Goal: Task Accomplishment & Management: Complete application form

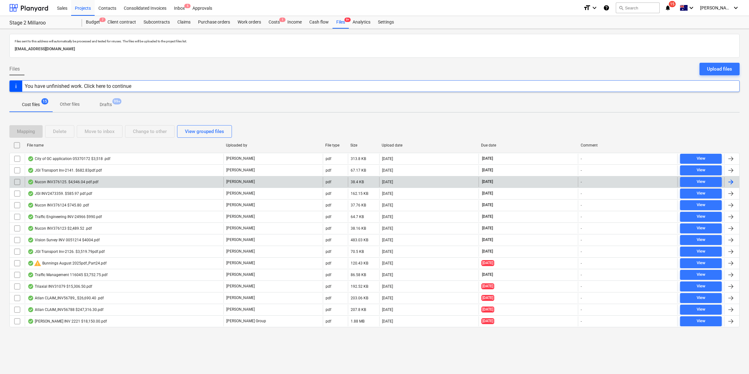
click at [100, 179] on div "Nucon INV376125. $4,946.04 pdf.pdf" at bounding box center [124, 182] width 199 height 10
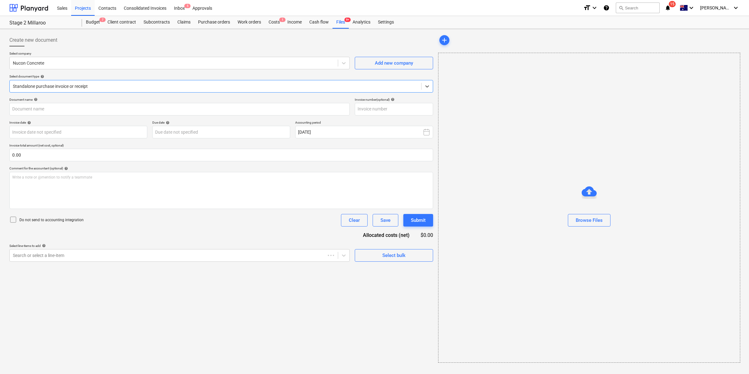
type input "376125"
type input "[DATE]"
click at [256, 89] on div at bounding box center [215, 86] width 404 height 6
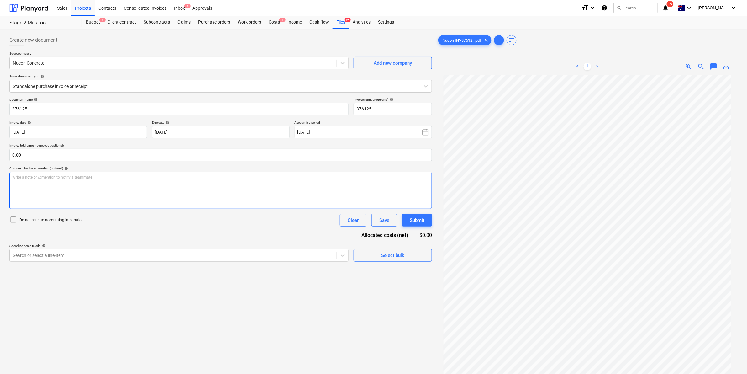
click at [48, 179] on p "Write a note or @mention to notify a teammate [PERSON_NAME]" at bounding box center [220, 177] width 417 height 5
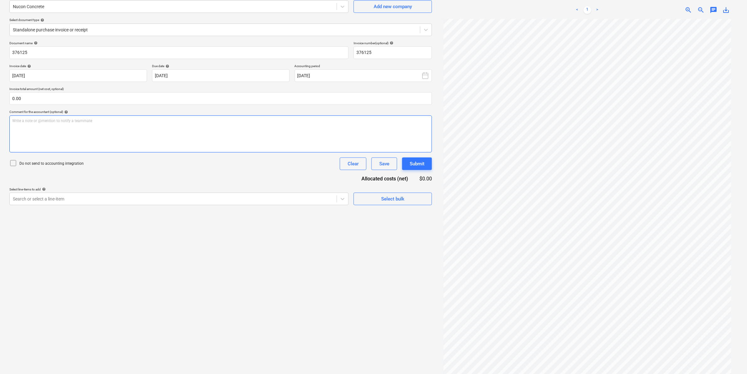
scroll to position [63, 0]
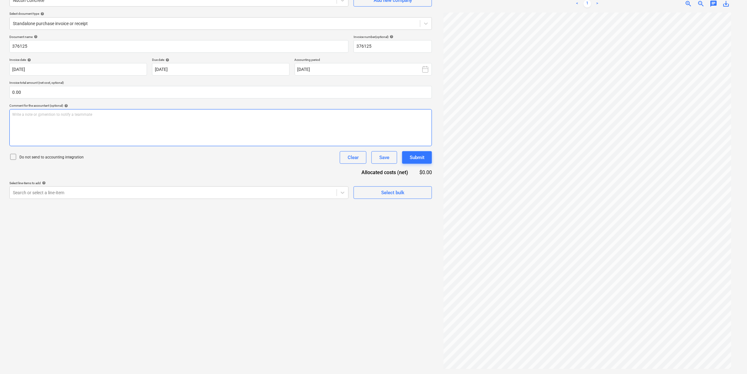
click at [83, 124] on div "Write a note or @mention to notify a teammate [PERSON_NAME]" at bounding box center [220, 127] width 422 height 37
click at [423, 156] on div "Submit" at bounding box center [417, 157] width 15 height 8
click at [389, 157] on button "Save" at bounding box center [384, 157] width 26 height 13
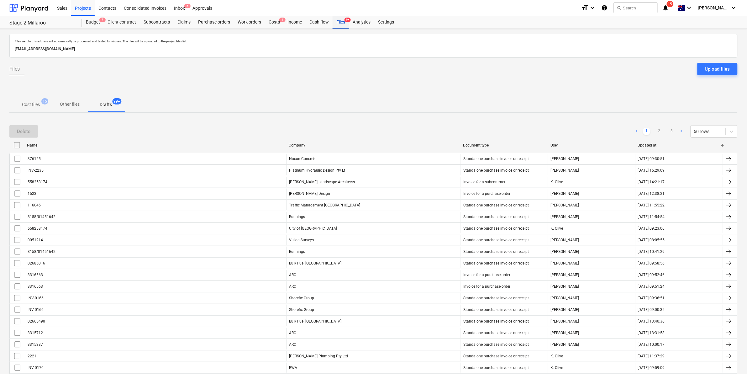
click at [341, 23] on div "Files 9+" at bounding box center [340, 22] width 16 height 13
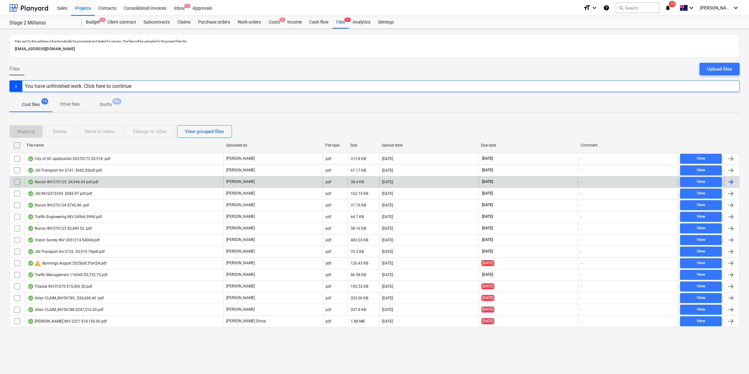
click at [121, 179] on div "Nucon INV376125. $4,946.04 pdf.pdf" at bounding box center [124, 182] width 199 height 10
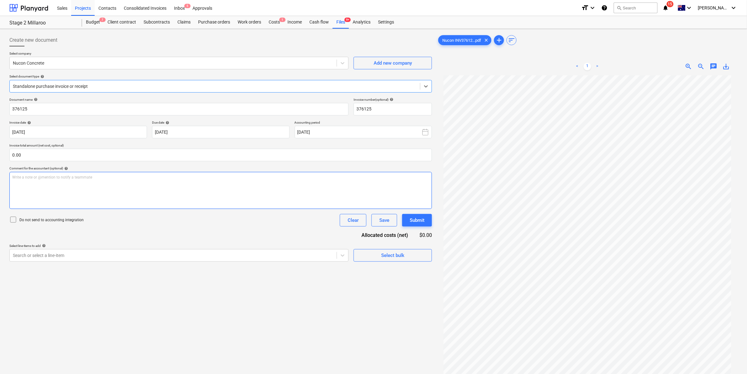
click at [139, 197] on div "Write a note or @mention to notify a teammate [PERSON_NAME]" at bounding box center [220, 190] width 422 height 37
click at [41, 177] on p "wait time equriy" at bounding box center [220, 177] width 417 height 5
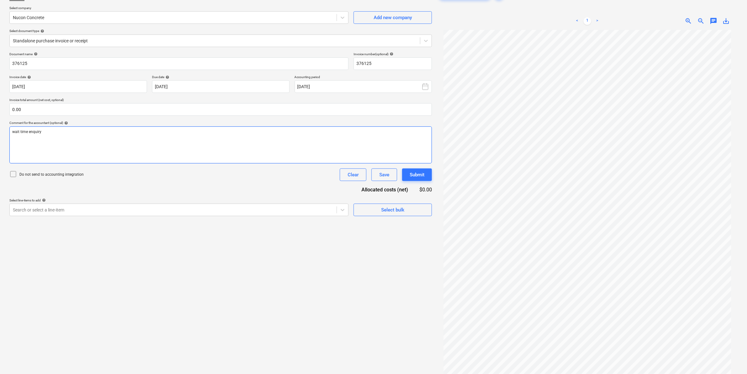
scroll to position [63, 0]
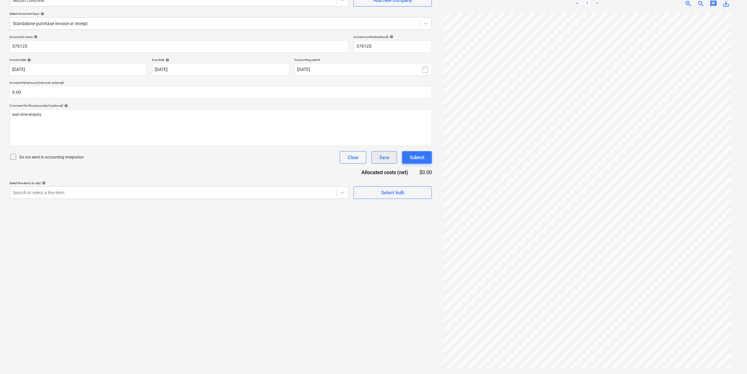
click at [385, 157] on div "Save" at bounding box center [384, 157] width 10 height 8
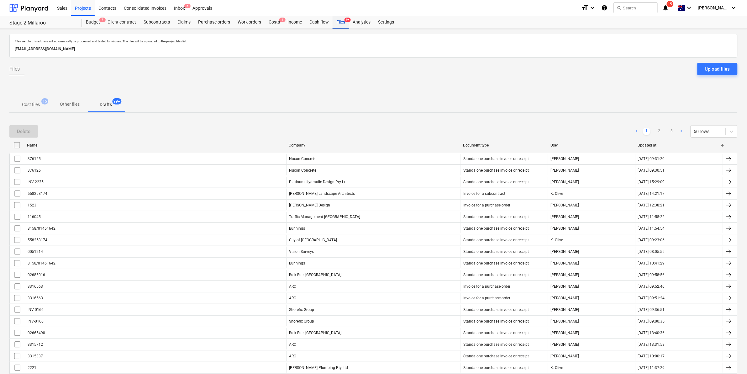
click at [336, 23] on div "Files 9+" at bounding box center [340, 22] width 16 height 13
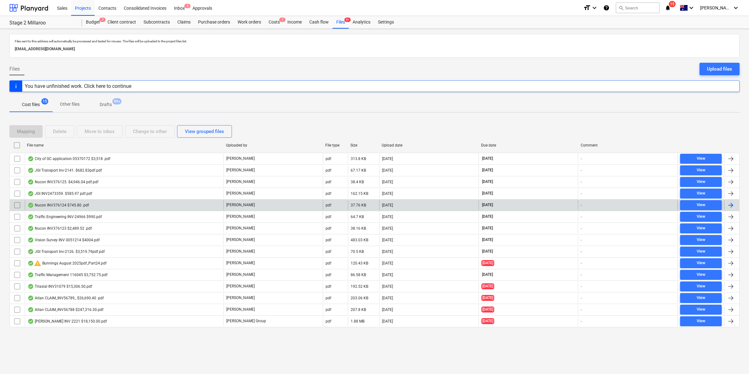
click at [86, 202] on div "Nucon INV376124 $745.80 .pdf" at bounding box center [124, 205] width 199 height 10
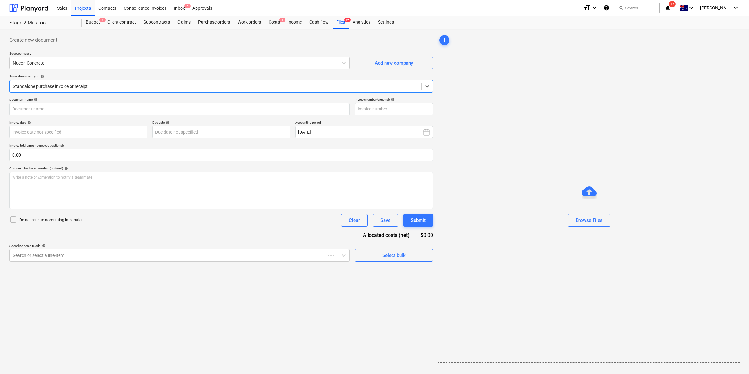
type input "376124"
type input "[DATE]"
click at [339, 21] on div "Files 9+" at bounding box center [340, 22] width 16 height 13
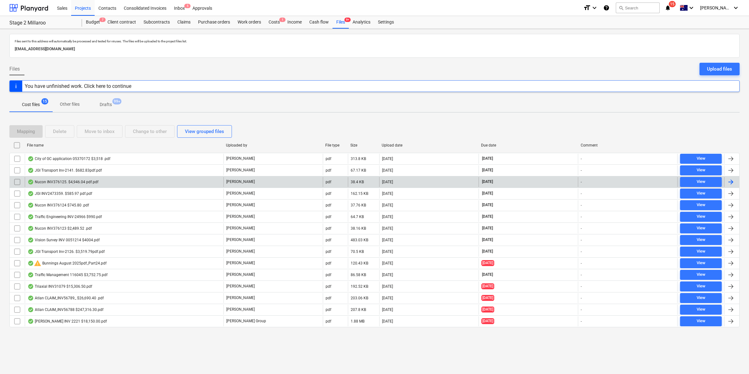
click at [81, 180] on div "Nucon INV376125. $4,946.04 pdf.pdf" at bounding box center [63, 181] width 71 height 5
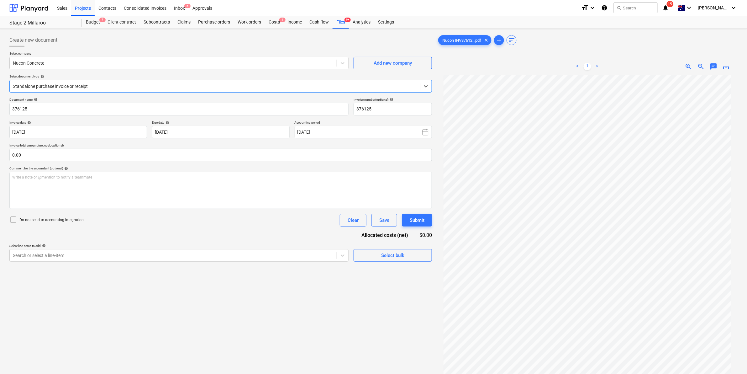
click at [726, 66] on span "save_alt" at bounding box center [726, 67] width 8 height 8
click at [217, 37] on div "Create new document" at bounding box center [220, 40] width 422 height 13
click at [275, 21] on div "Costs 1" at bounding box center [274, 22] width 19 height 13
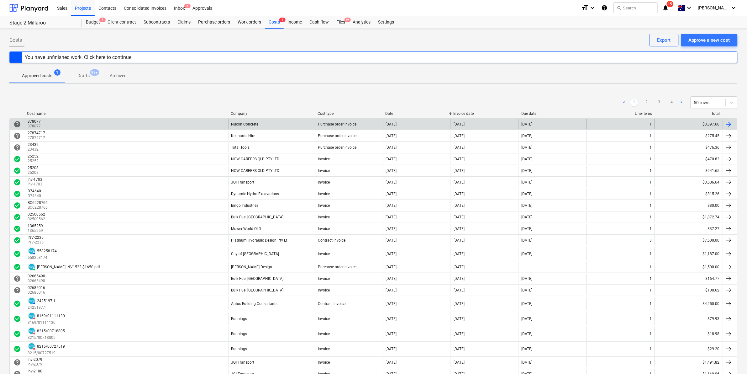
click at [273, 124] on div "Nucon Concrete" at bounding box center [271, 124] width 87 height 10
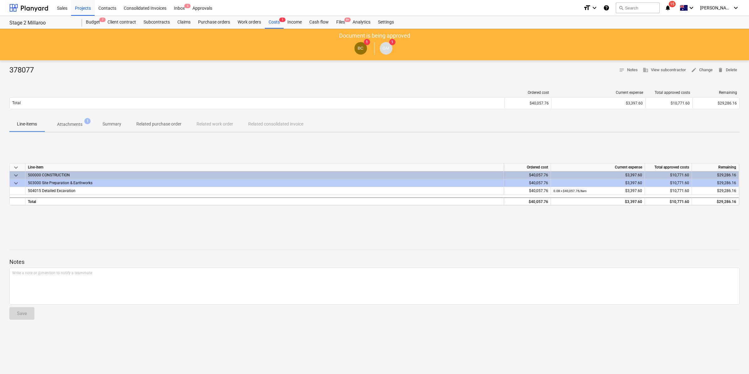
click at [63, 121] on p "Attachments" at bounding box center [69, 124] width 25 height 7
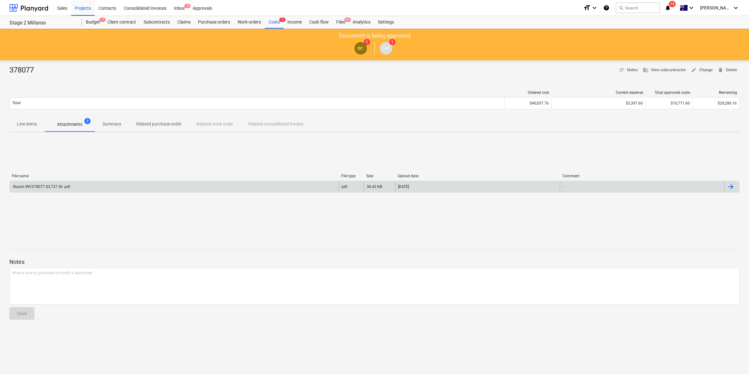
click at [255, 189] on div "Nucon INV378077 $3,737.36 .pdf" at bounding box center [174, 186] width 329 height 10
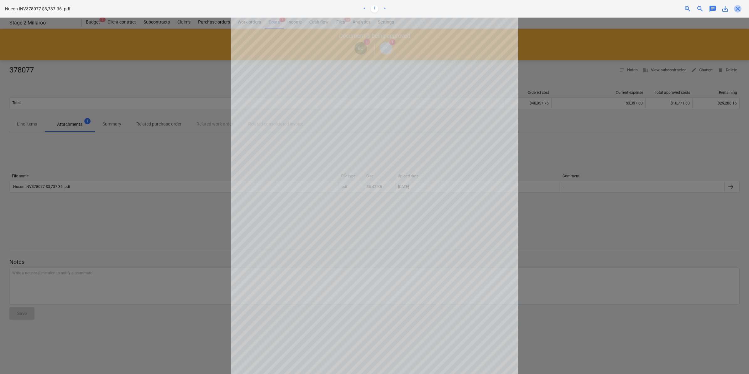
click at [738, 10] on span "close" at bounding box center [738, 9] width 8 height 8
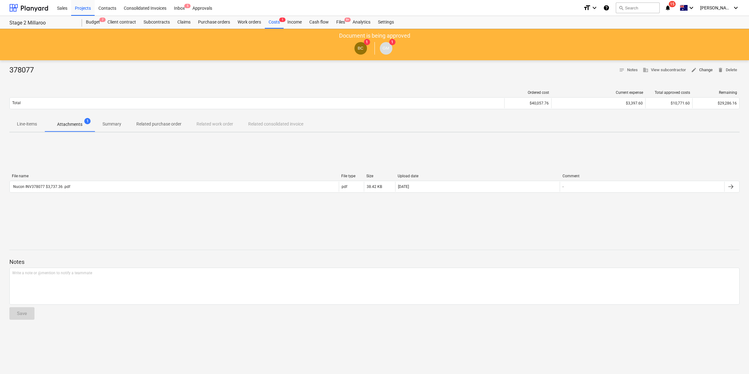
click at [701, 69] on span "edit Change" at bounding box center [702, 69] width 22 height 7
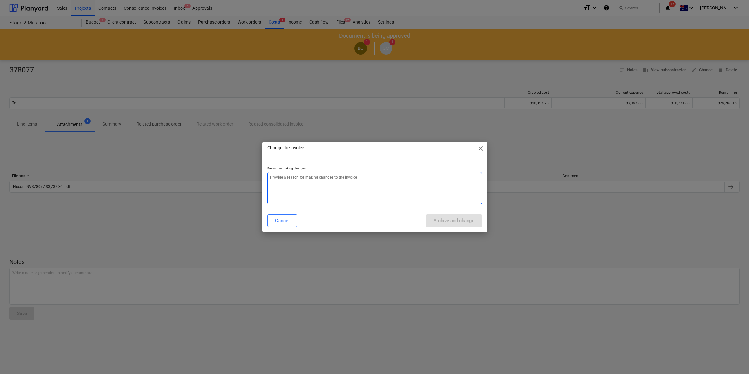
click at [316, 184] on textarea at bounding box center [374, 188] width 215 height 32
type textarea "x"
type textarea "w"
type textarea "x"
type textarea "wa"
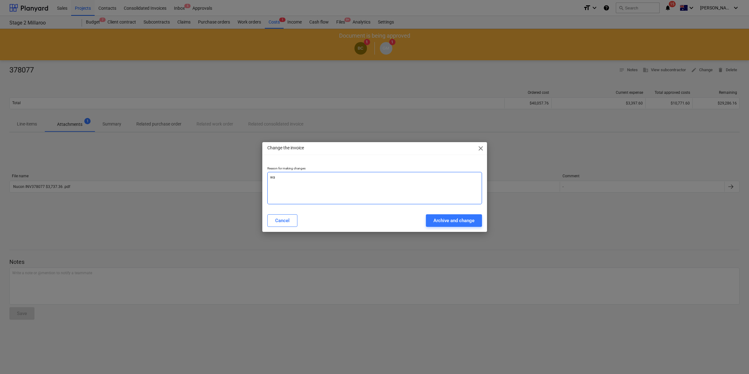
type textarea "x"
type textarea "wai"
type textarea "x"
type textarea "wait"
type textarea "x"
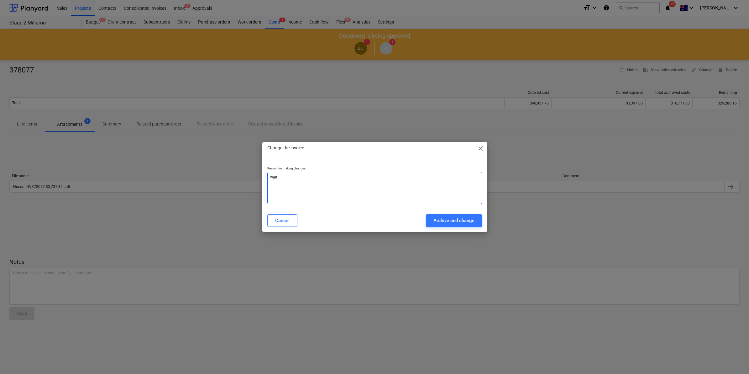
type textarea "wait"
type textarea "x"
type textarea "wait t"
type textarea "x"
type textarea "wait ti"
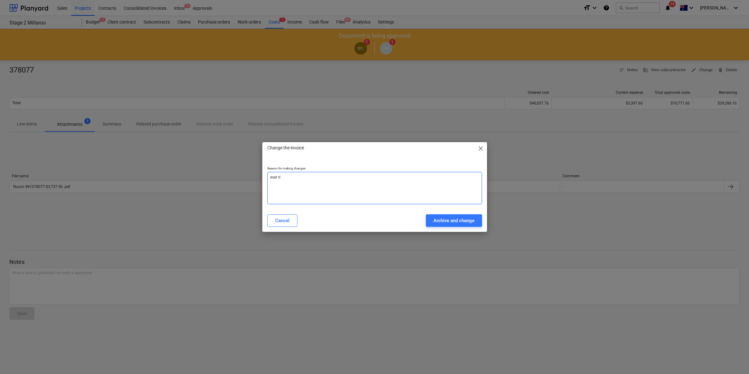
type textarea "x"
type textarea "wait [PERSON_NAME]"
type textarea "x"
type textarea "wait time"
type textarea "x"
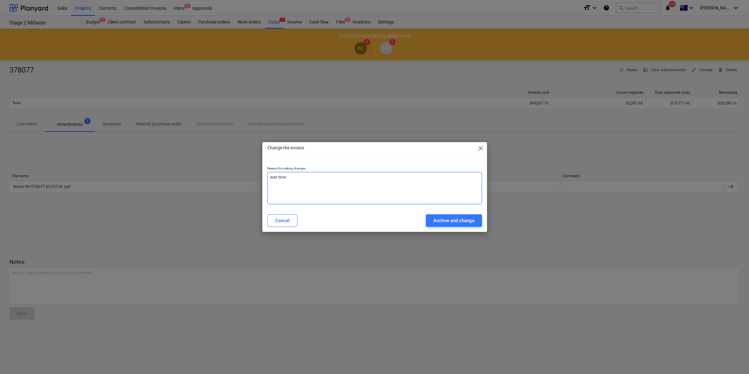
type textarea "wait time"
type textarea "x"
type textarea "wait time e"
type textarea "x"
type textarea "wait time en"
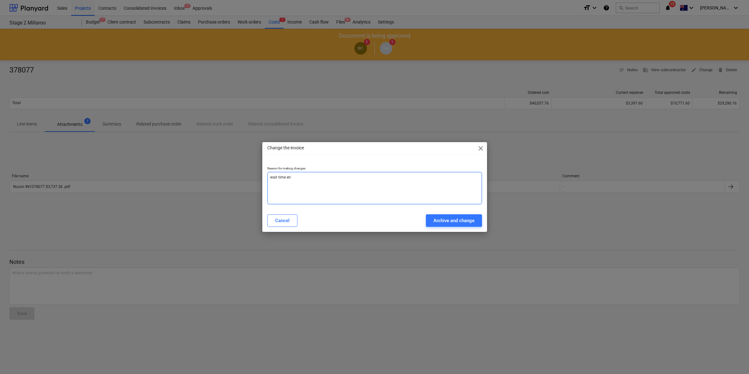
type textarea "x"
type textarea "wait time enq"
type textarea "x"
type textarea "wait time enqu"
type textarea "x"
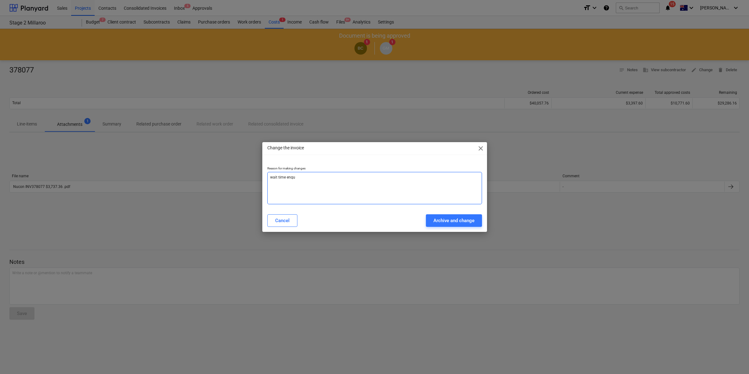
type textarea "wait time enqur"
type textarea "x"
type textarea "wait time enqury"
type textarea "x"
type textarea "wait time enqury"
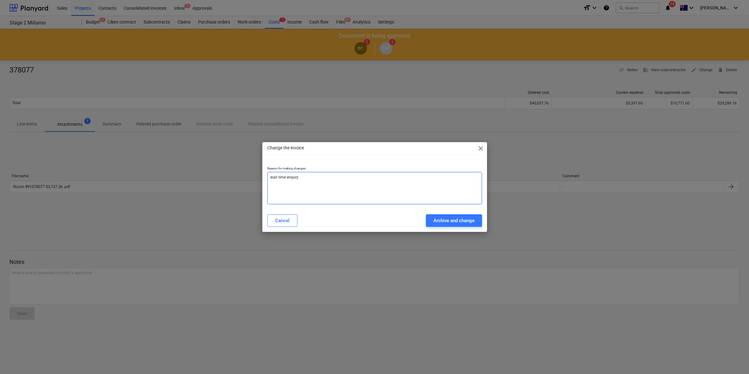
type textarea "x"
type textarea "wait time enqury"
type textarea "x"
type textarea "wait time enqur"
type textarea "x"
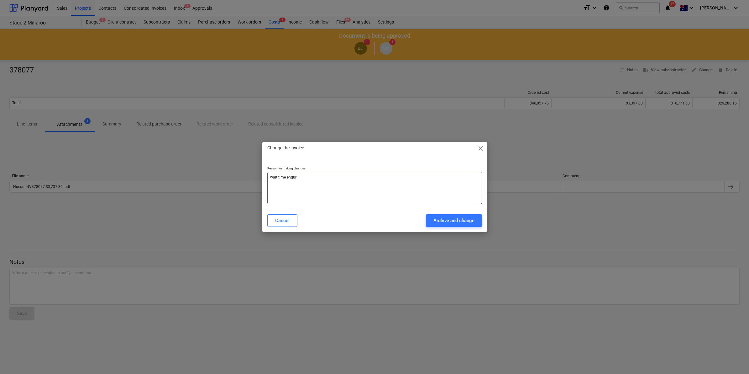
type textarea "wait time enqu"
type textarea "x"
type textarea "wait time enqui"
type textarea "x"
type textarea "wait time enquir"
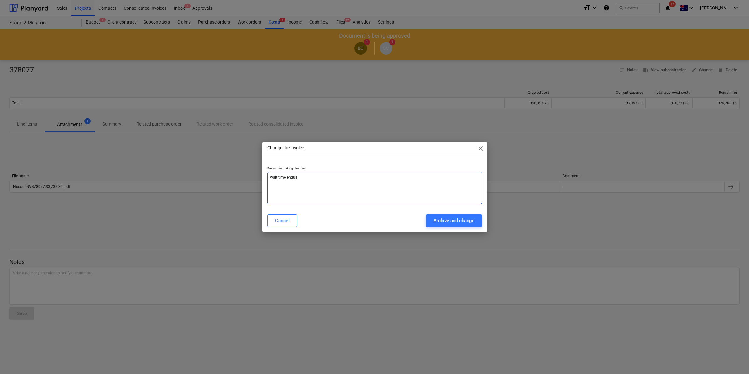
type textarea "x"
type textarea "wait time enquiry"
type textarea "x"
type textarea "wait time enquiry"
click at [438, 220] on div "Archive and change" at bounding box center [453, 220] width 41 height 8
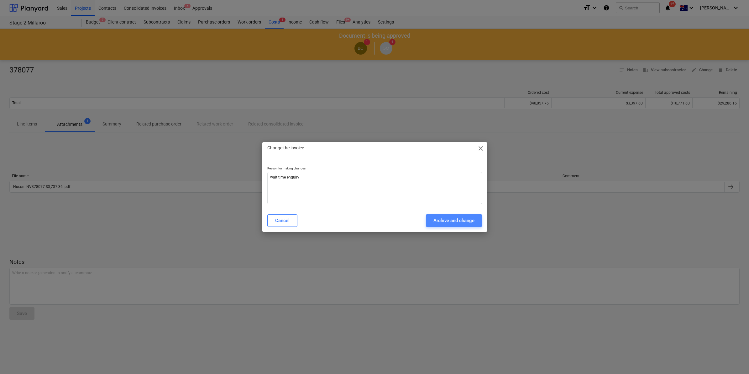
type textarea "x"
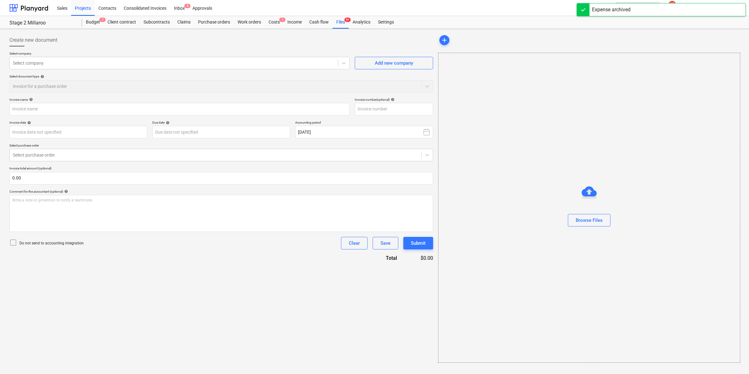
type input "378077"
type input "[DATE]"
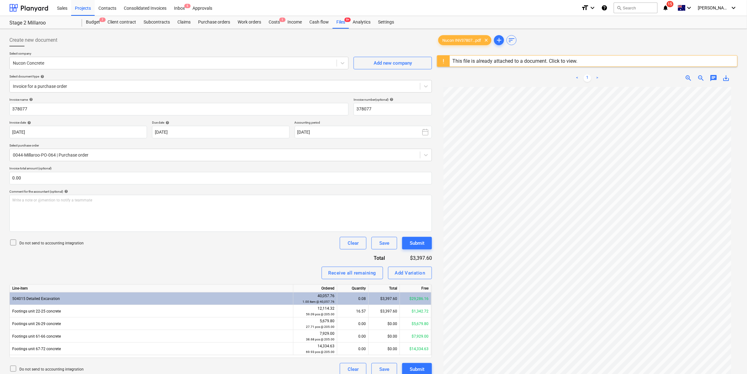
click at [197, 249] on div "Invoice name help 378077 Invoice number (optional) help 378077 Invoice date hel…" at bounding box center [220, 236] width 422 height 278
click at [343, 22] on div "Files 9+" at bounding box center [340, 22] width 16 height 13
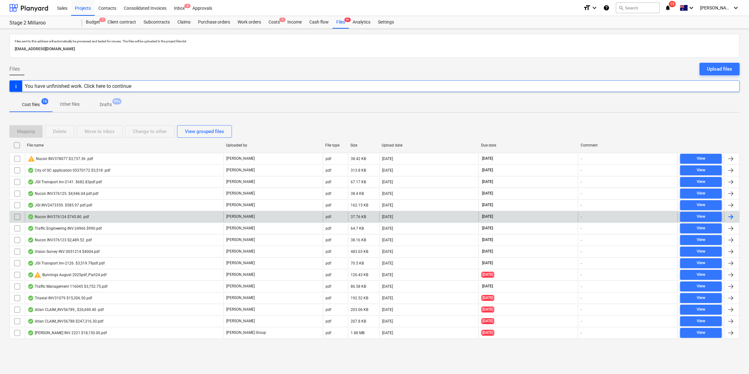
click at [81, 215] on div "Nucon INV376124 $745.80 .pdf" at bounding box center [58, 216] width 61 height 5
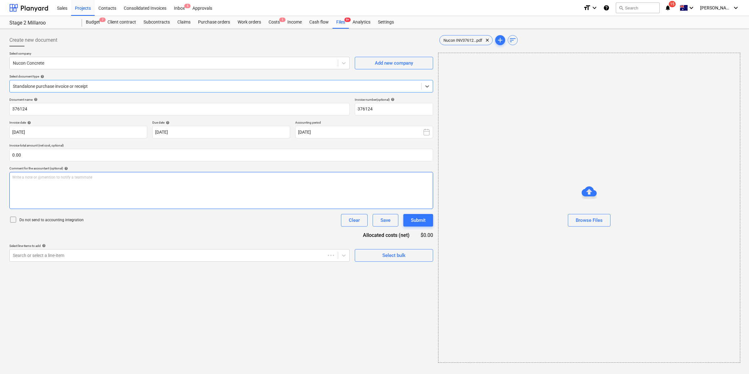
type input "376124"
type input "[DATE]"
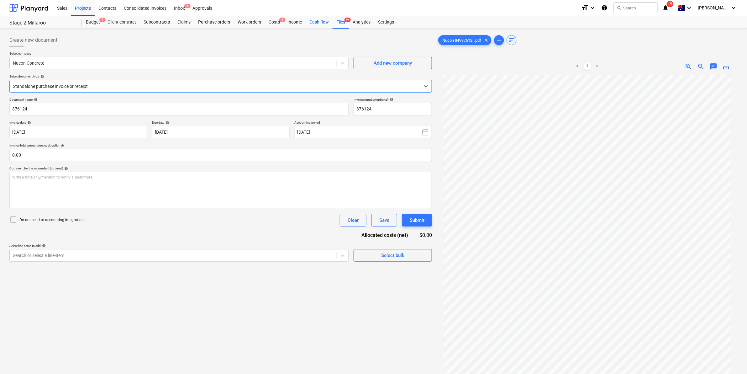
click at [337, 21] on div "Files 9+" at bounding box center [340, 22] width 16 height 13
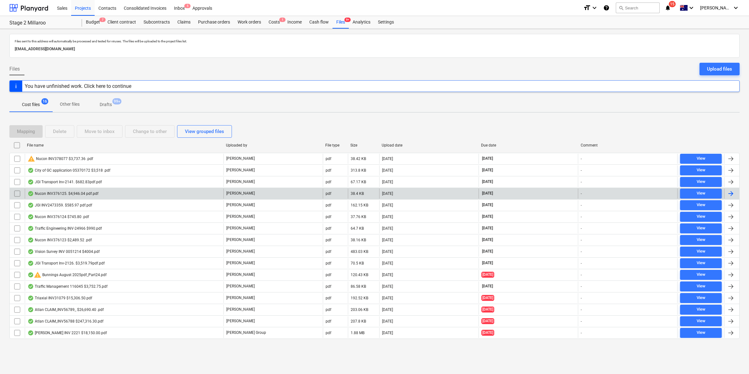
click at [96, 191] on div "Nucon INV376125. $4,946.04 pdf.pdf" at bounding box center [63, 193] width 71 height 5
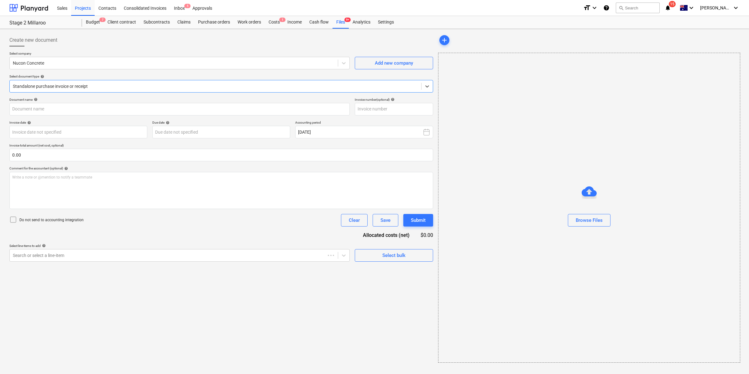
type input "376125"
type input "[DATE]"
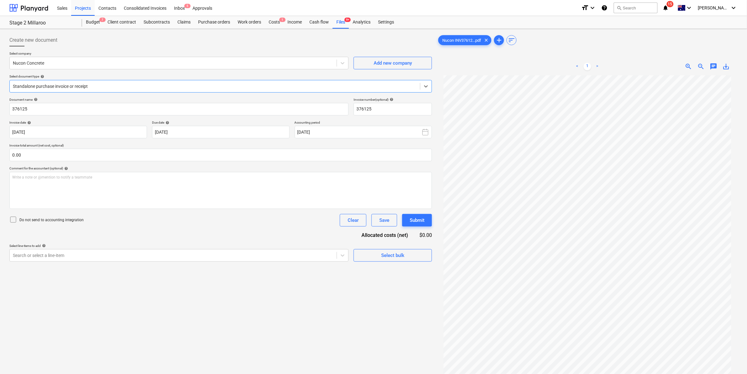
click at [727, 67] on span "save_alt" at bounding box center [726, 67] width 8 height 8
click at [339, 21] on div "Files 9+" at bounding box center [340, 22] width 16 height 13
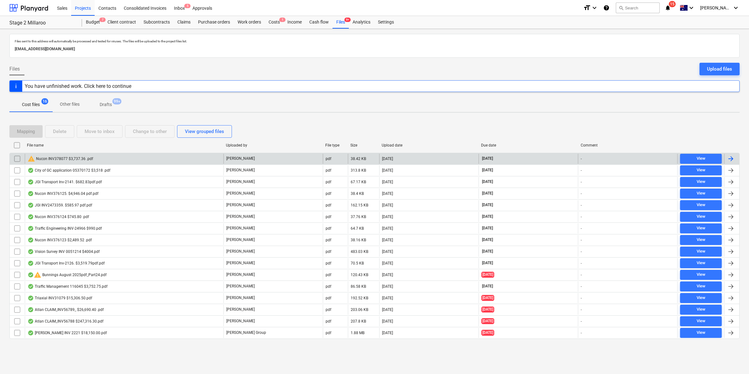
click at [83, 158] on div "warning Nucon INV378077 $3,737.36 .pdf" at bounding box center [60, 159] width 65 height 8
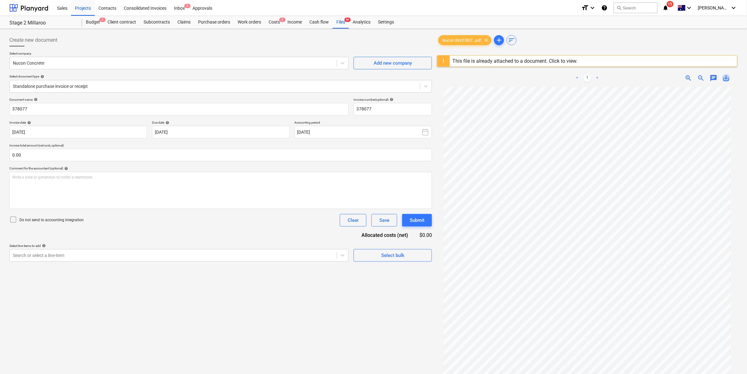
click at [725, 76] on span "save_alt" at bounding box center [726, 78] width 8 height 8
click at [357, 45] on div "Create new document" at bounding box center [220, 40] width 422 height 13
click at [669, 8] on icon "notifications" at bounding box center [665, 8] width 6 height 8
click at [473, 19] on div "Budget 7 Client contract Subcontracts Claims Purchase orders Work orders Costs …" at bounding box center [409, 22] width 655 height 13
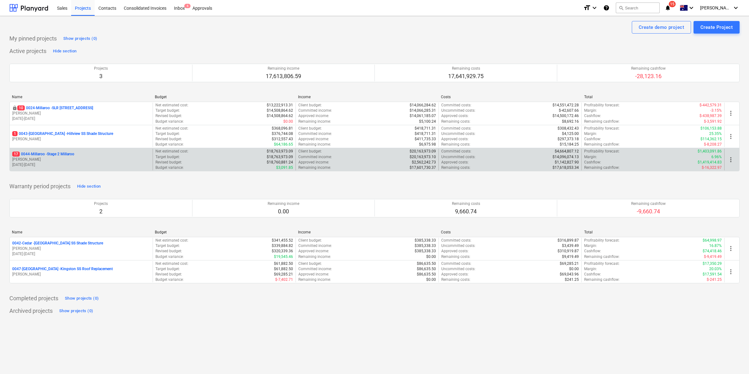
click at [56, 154] on p "17 0044-Millaroo - Stage 2 Millaroo" at bounding box center [43, 153] width 62 height 5
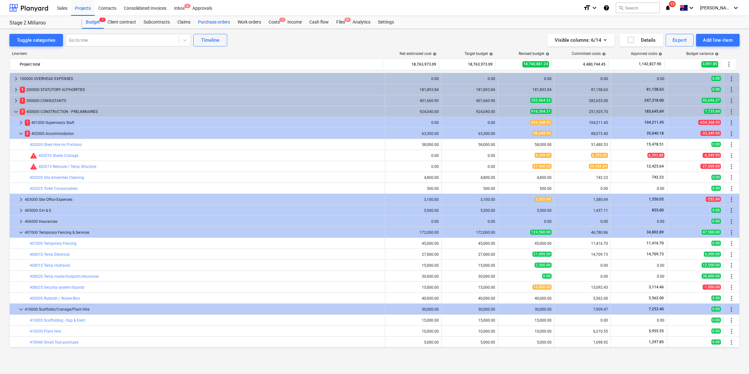
click at [215, 22] on div "Purchase orders" at bounding box center [213, 22] width 39 height 13
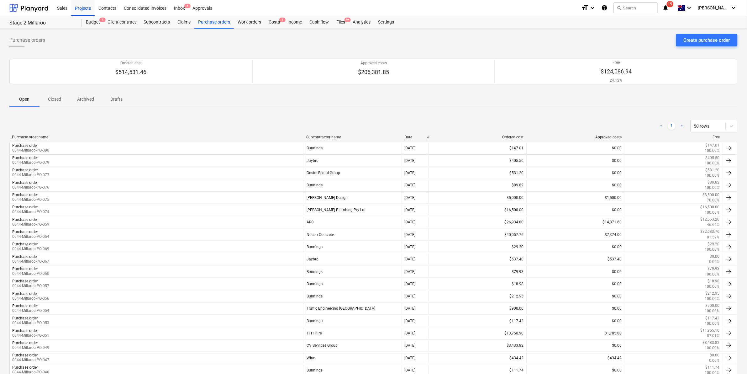
click at [711, 33] on div "Purchase orders Create purchase order Ordered cost $514,531.46 Approved costs $…" at bounding box center [373, 318] width 747 height 579
click at [703, 40] on div "Create purchase order" at bounding box center [706, 40] width 46 height 8
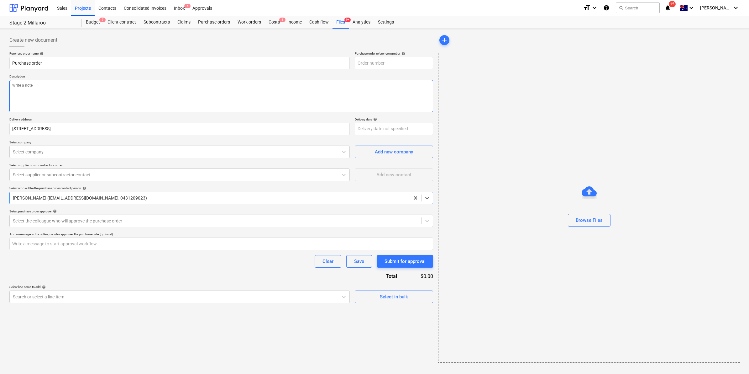
click at [104, 95] on textarea at bounding box center [221, 96] width 424 height 32
type textarea "x"
type input "0044-Millaroo-PO-083"
type textarea "x"
type textarea "s"
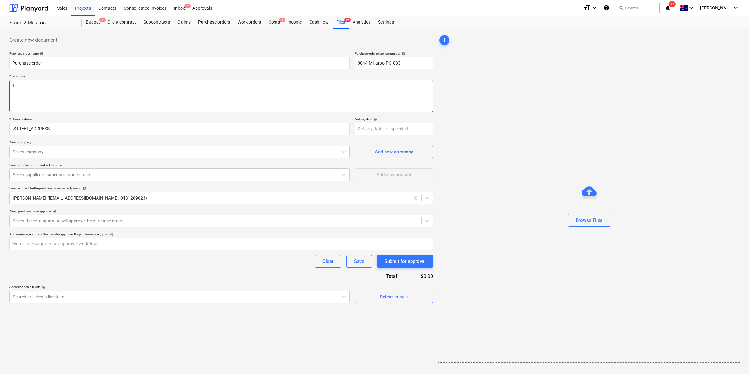
type textarea "x"
type textarea "si"
type textarea "x"
type textarea "sig"
type textarea "x"
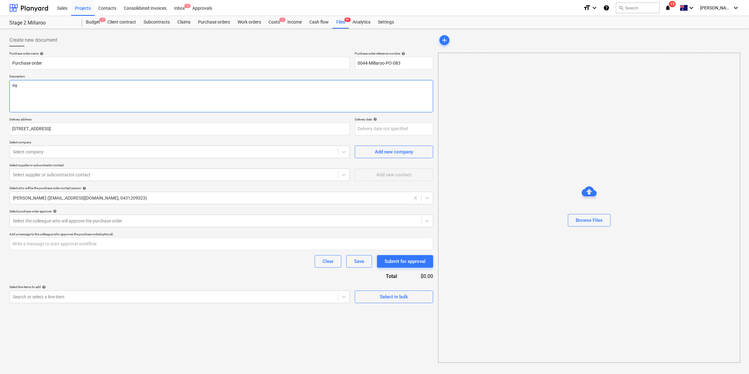
type textarea "sign"
type textarea "x"
type textarea "signs"
type textarea "x"
type textarea "signs f"
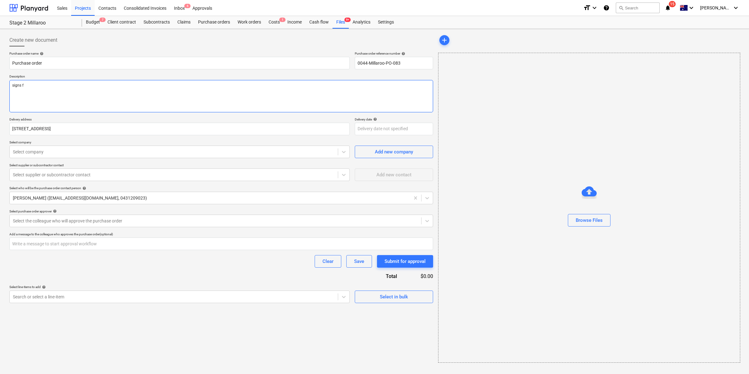
type textarea "x"
type textarea "signs fo"
type textarea "x"
type textarea "signs for"
type textarea "x"
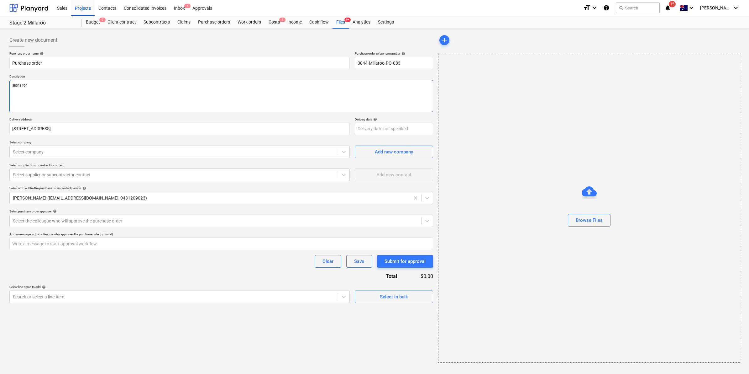
type textarea "signs for"
type textarea "x"
type textarea "signs for s"
type textarea "x"
type textarea "signs for se"
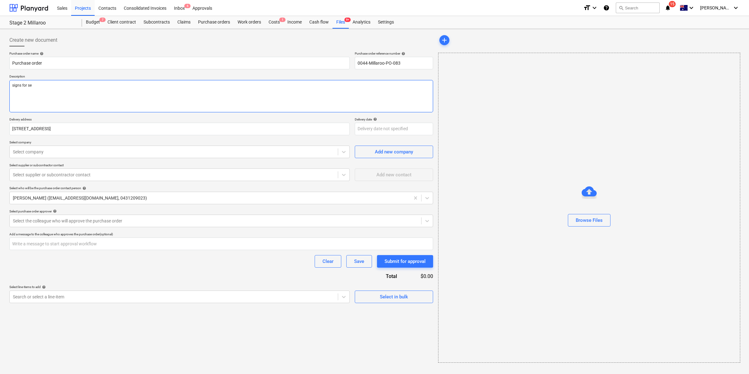
type textarea "x"
type textarea "signs for sec"
type textarea "x"
type textarea "signs for seco"
type textarea "x"
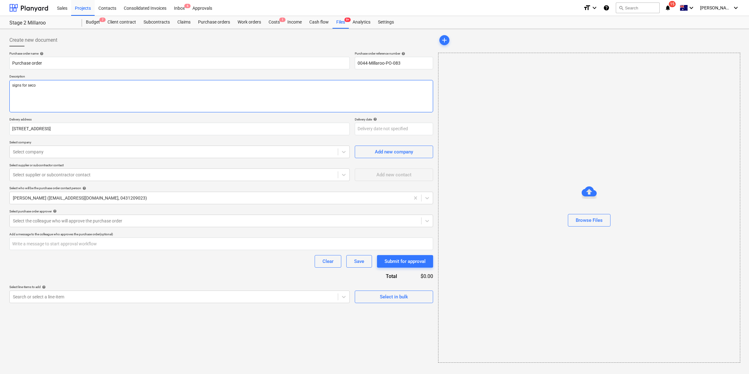
type textarea "signs for secon"
type textarea "x"
type textarea "signs for seconda"
type textarea "x"
type textarea "signs for seconday"
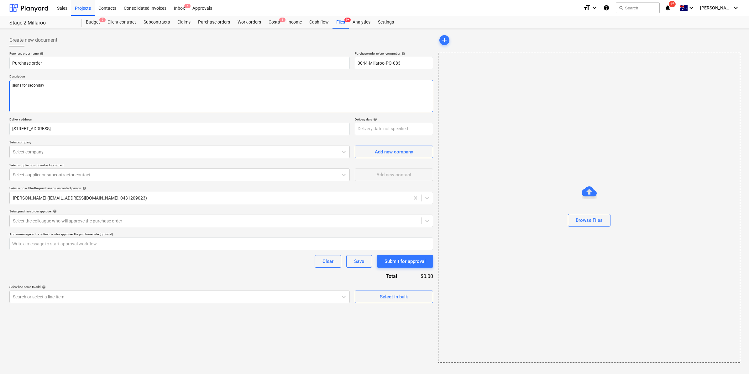
type textarea "x"
type textarea "signs for seconday"
type textarea "x"
type textarea "signs for seconday d"
type textarea "x"
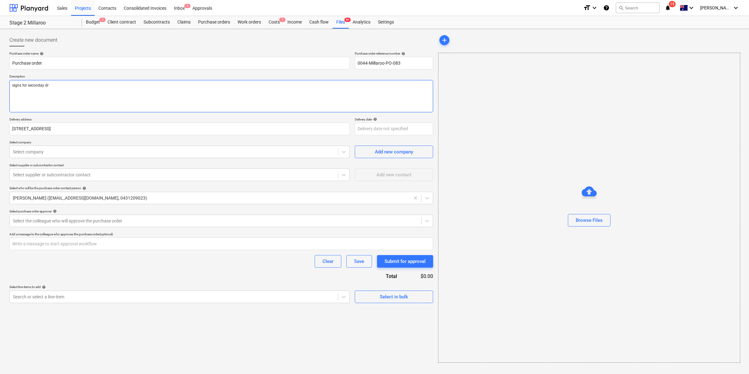
type textarea "signs for seconday dri"
type textarea "x"
type textarea "signs for seconday dr"
type textarea "x"
type textarea "signs for seconday d"
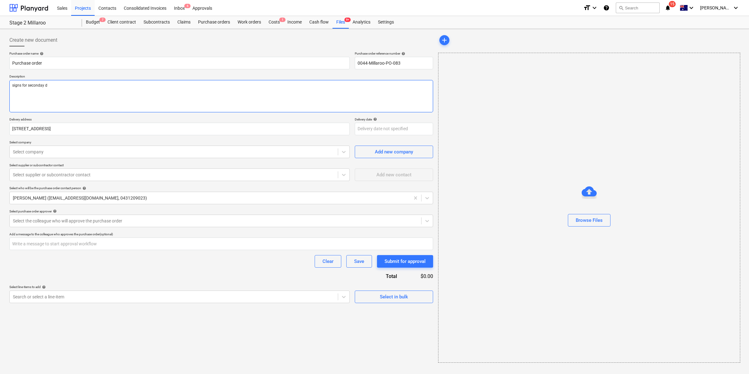
type textarea "x"
type textarea "signs for seconday"
type textarea "x"
type textarea "signs for seconday"
type textarea "x"
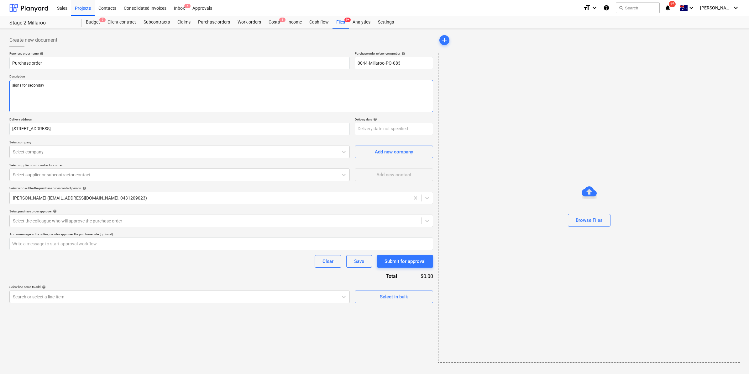
type textarea "signs for seconda"
type textarea "x"
type textarea "signs for second"
type textarea "x"
type textarea "signs for secon"
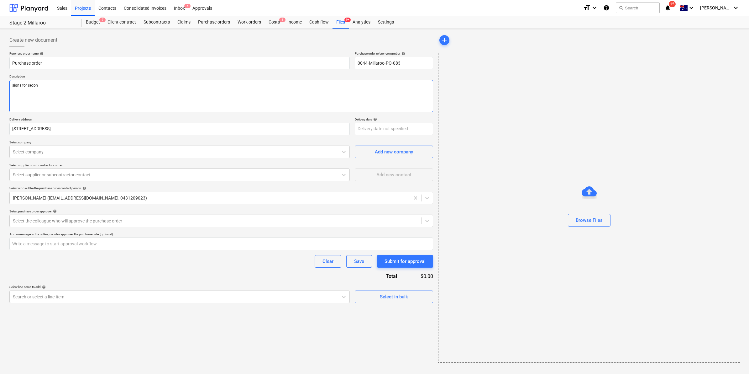
type textarea "x"
type textarea "signs for seco"
type textarea "x"
type textarea "signs for secon"
type textarea "x"
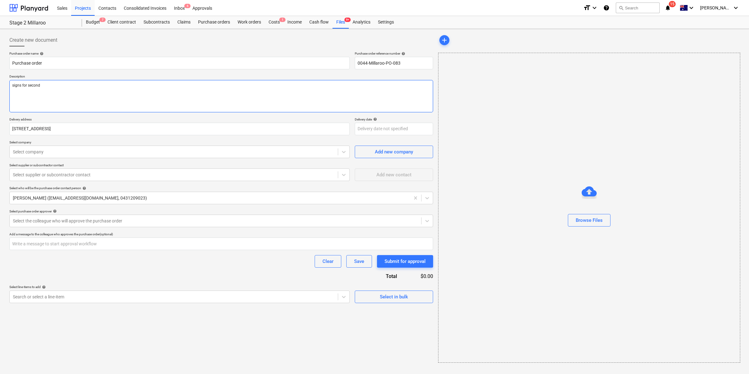
type textarea "signs for seconda"
type textarea "x"
type textarea "signs for secondary"
type textarea "x"
type textarea "signs for secondary"
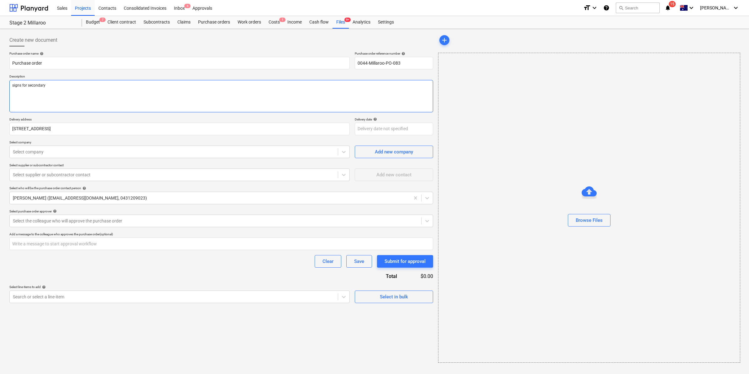
type textarea "x"
type textarea "signs for secondary d"
type textarea "x"
type textarea "signs for secondary dri"
type textarea "x"
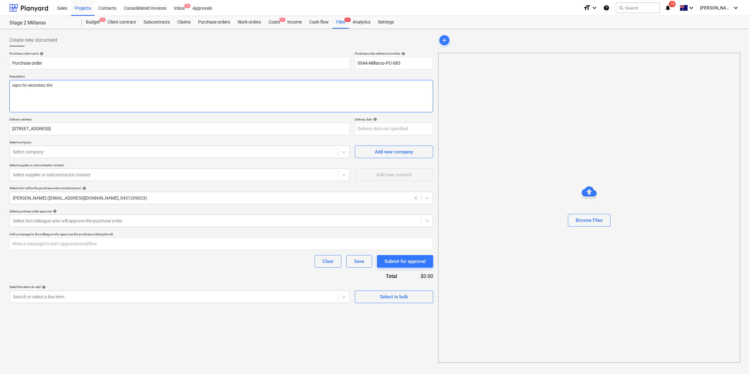
type textarea "signs for secondary drive"
type textarea "x"
type textarea "signs for secondary drivew"
type textarea "x"
type textarea "signs for secondary drivewa"
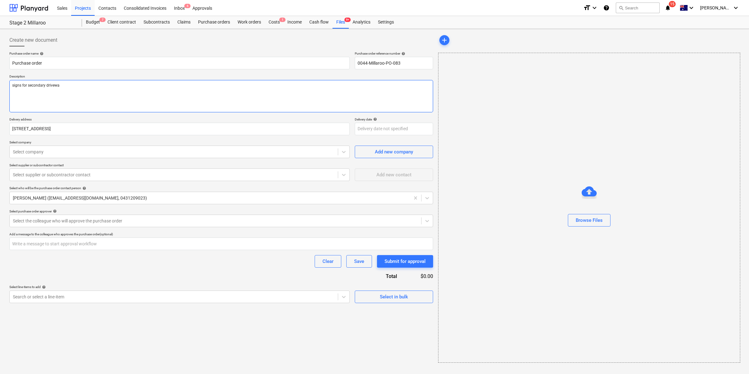
type textarea "x"
type textarea "signs for secondary driveway"
type textarea "x"
type textarea "signs for secondary driveway"
click at [88, 170] on div "Select supplier or subcontractor contact" at bounding box center [179, 174] width 340 height 13
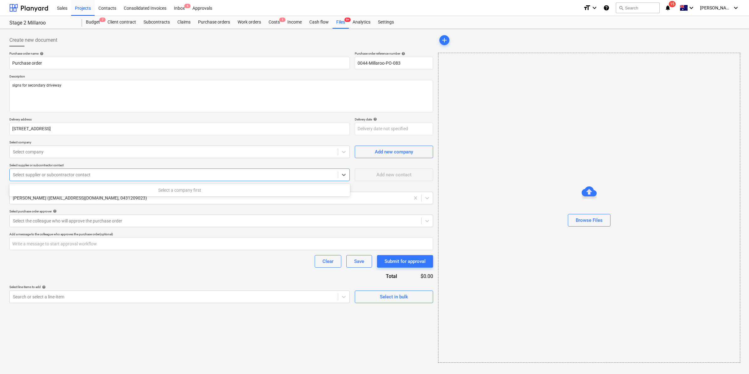
click at [87, 179] on div "Select supplier or subcontractor contact" at bounding box center [174, 174] width 328 height 9
type textarea "x"
click at [86, 151] on div at bounding box center [174, 152] width 322 height 6
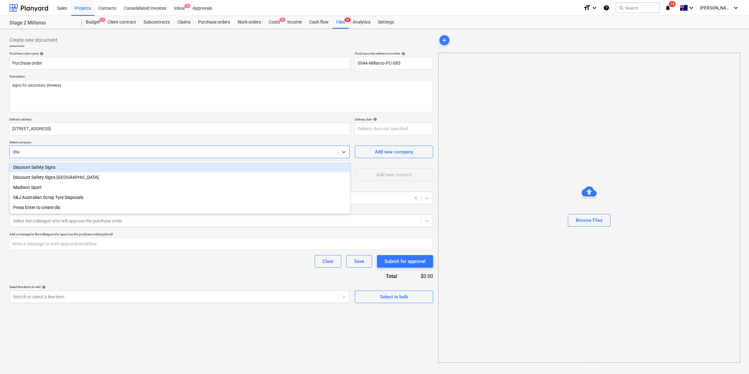
type input "disco"
click at [59, 165] on div "Discount Safety Signs" at bounding box center [179, 167] width 341 height 10
type textarea "x"
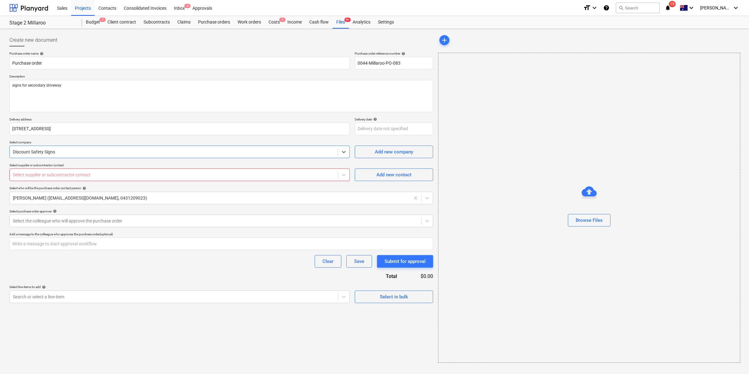
click at [93, 172] on div at bounding box center [174, 174] width 322 height 6
click at [89, 148] on div "Discount Safety Signs" at bounding box center [174, 151] width 328 height 9
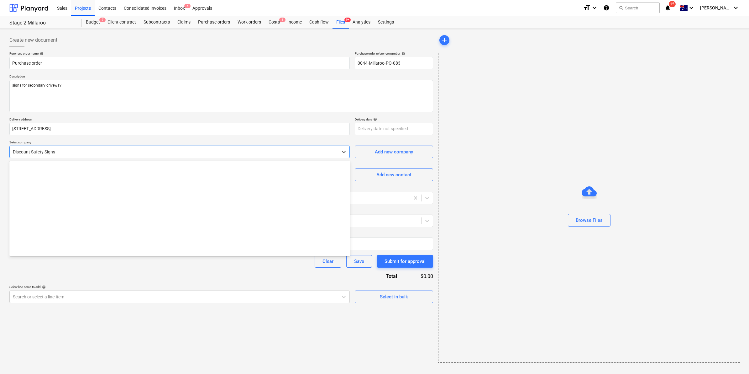
scroll to position [2994, 0]
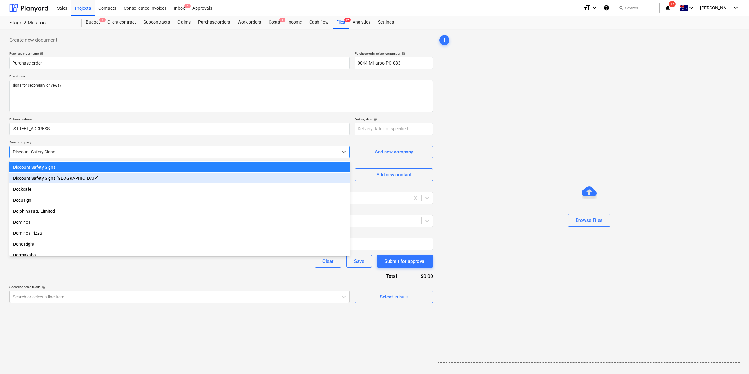
click at [71, 176] on div "Discount Safety Signs Australia" at bounding box center [179, 178] width 341 height 10
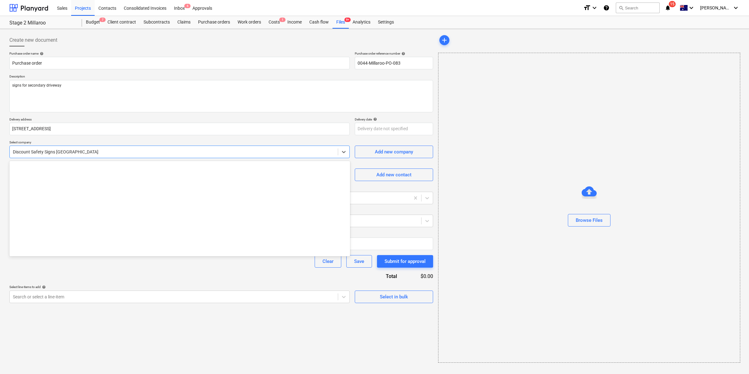
click at [95, 150] on div at bounding box center [174, 152] width 322 height 6
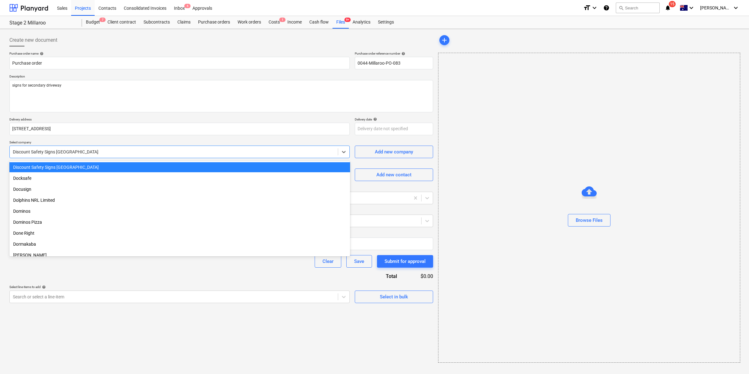
click at [79, 167] on div "Discount Safety Signs Australia" at bounding box center [179, 167] width 341 height 10
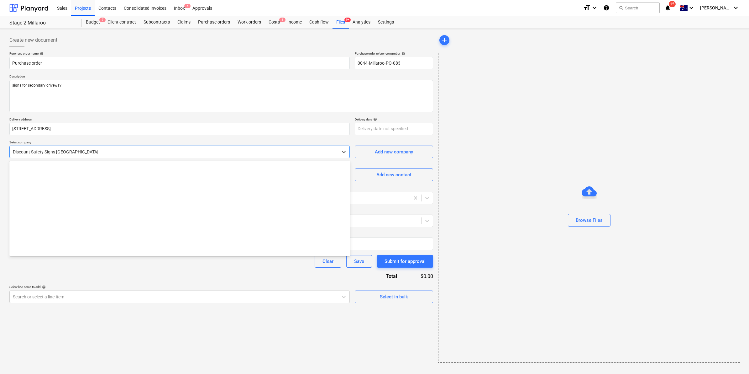
click at [91, 153] on div at bounding box center [174, 152] width 322 height 6
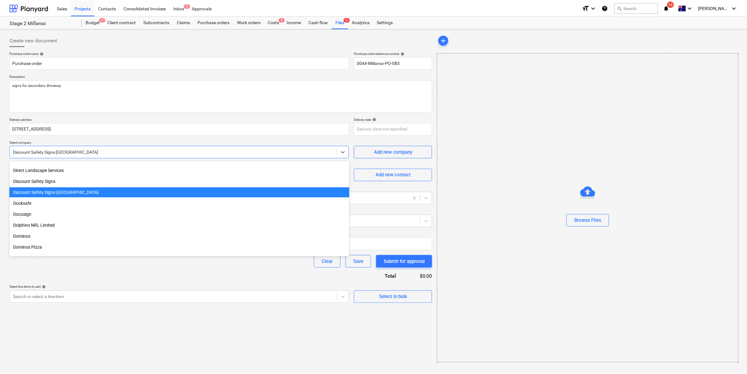
scroll to position [2966, 0]
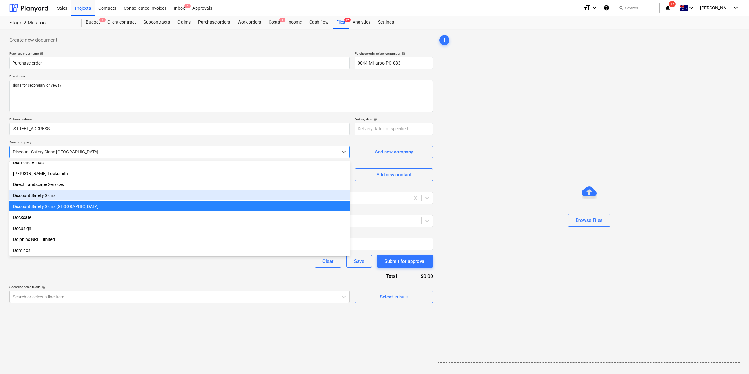
click at [64, 193] on div "Discount Safety Signs" at bounding box center [179, 195] width 341 height 10
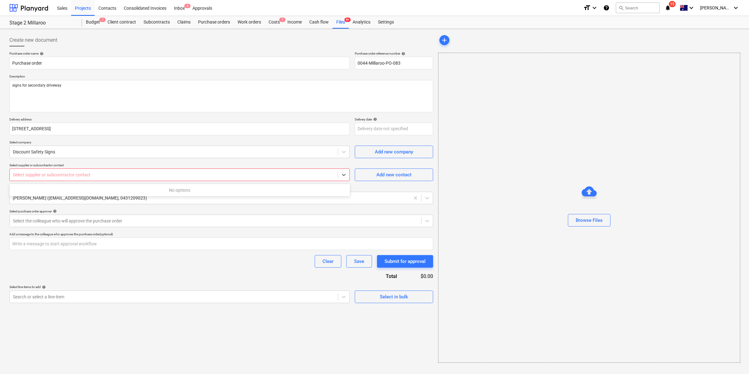
click at [113, 175] on div at bounding box center [174, 174] width 322 height 6
click at [370, 173] on span "Add new contact" at bounding box center [394, 174] width 63 height 8
type textarea "x"
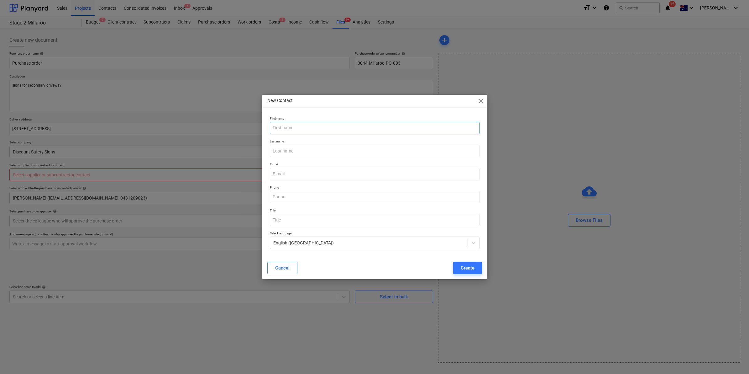
click at [300, 132] on input "text" at bounding box center [375, 128] width 210 height 13
type input "Tiana"
click at [314, 175] on input "email" at bounding box center [375, 174] width 210 height 13
click at [295, 173] on input "email" at bounding box center [375, 174] width 210 height 13
type textarea "x"
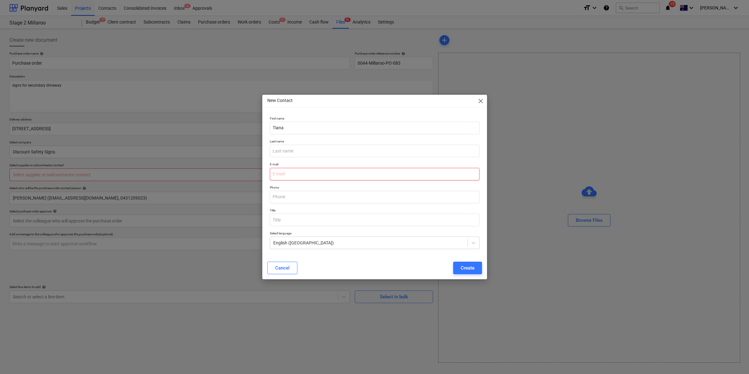
paste input "sales@discountsafetysignsaustralia.com.au"
type input "sales@discountsafetysignsaustralia.com.au"
type textarea "x"
type input "sales@discountsafetysignsaustralia.com.au"
click at [460, 265] on button "Create" at bounding box center [467, 267] width 29 height 13
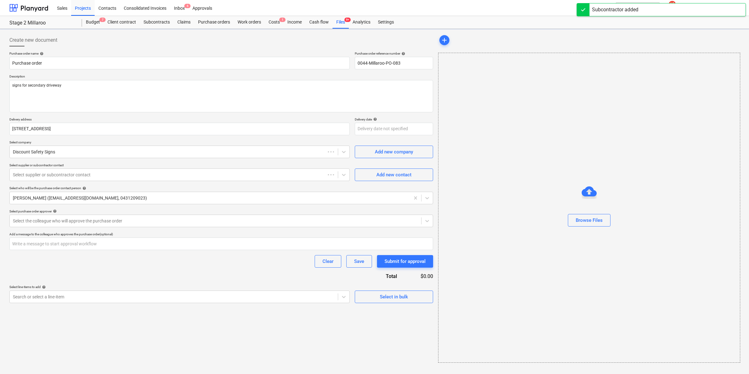
type textarea "x"
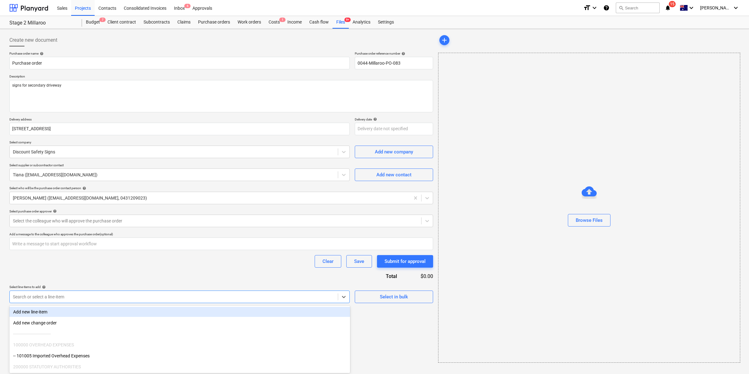
click at [129, 295] on div at bounding box center [174, 296] width 322 height 6
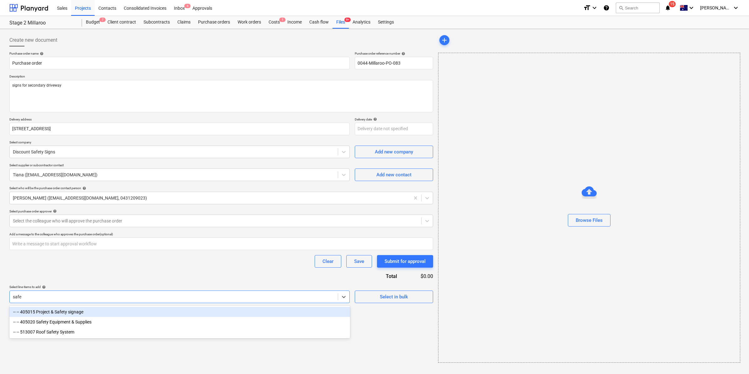
type input "safet"
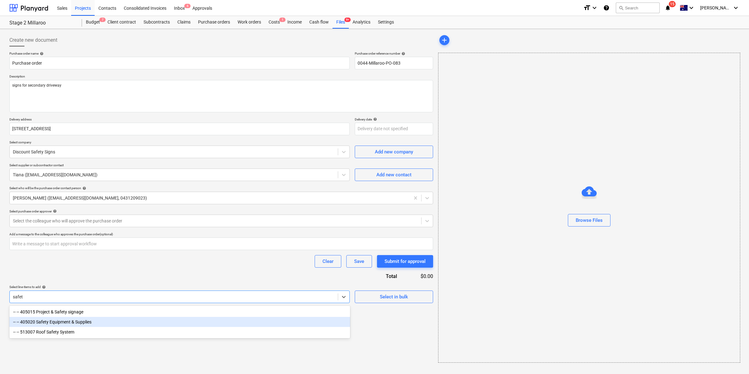
click at [82, 322] on div "-- -- 405020 Safety Equipment & Supplies" at bounding box center [179, 322] width 341 height 10
type textarea "x"
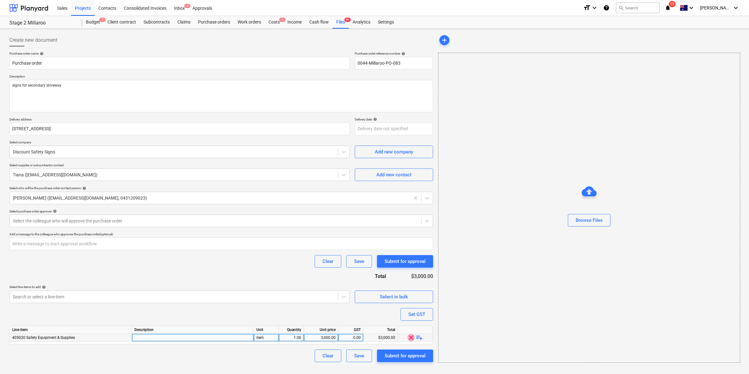
click at [411, 337] on span "clear" at bounding box center [411, 337] width 8 height 8
type textarea "x"
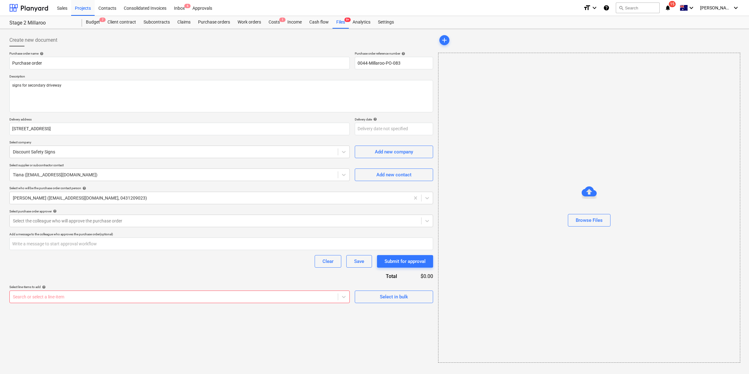
click at [215, 296] on div at bounding box center [174, 296] width 322 height 6
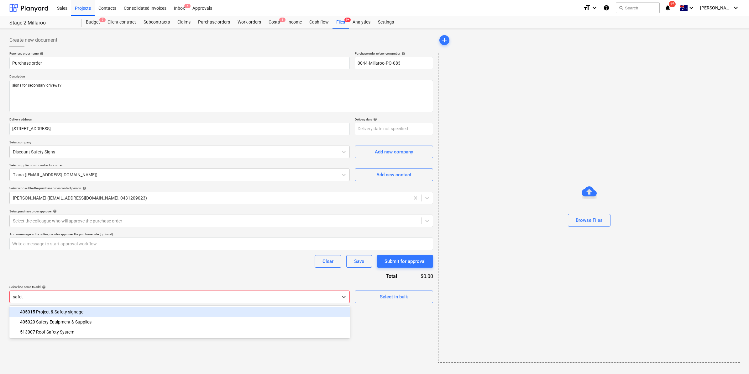
type input "safety"
click at [82, 312] on div "-- -- 405015 Project & Safety signage" at bounding box center [179, 311] width 341 height 10
type textarea "x"
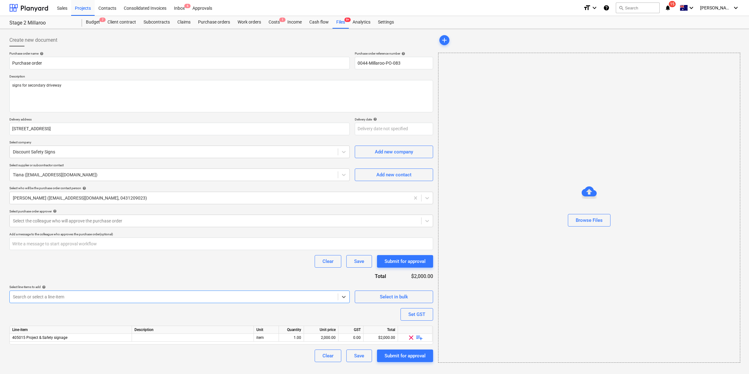
click at [236, 276] on div "Purchase order name help Purchase order Purchase order reference number help 00…" at bounding box center [221, 206] width 424 height 310
click at [326, 336] on div "2,000.00" at bounding box center [320, 337] width 29 height 8
click at [418, 337] on span "playlist_add" at bounding box center [420, 337] width 8 height 8
type textarea "x"
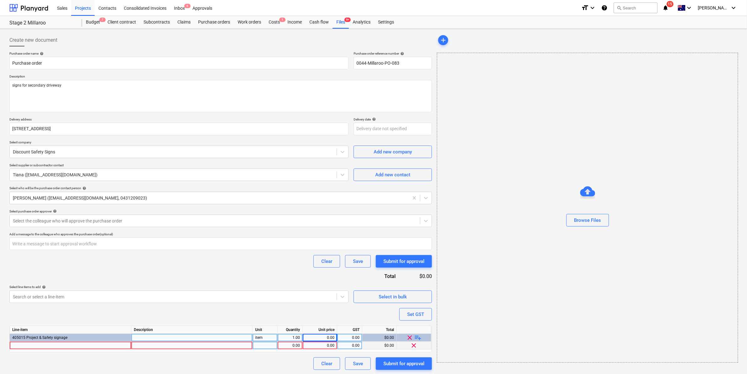
click at [74, 342] on div at bounding box center [71, 345] width 122 height 8
type input "Secondary driveway signs"
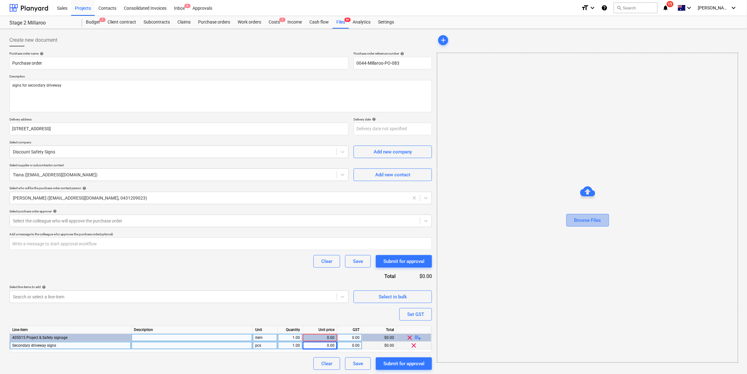
click at [583, 222] on div "Browse Files" at bounding box center [587, 220] width 27 height 8
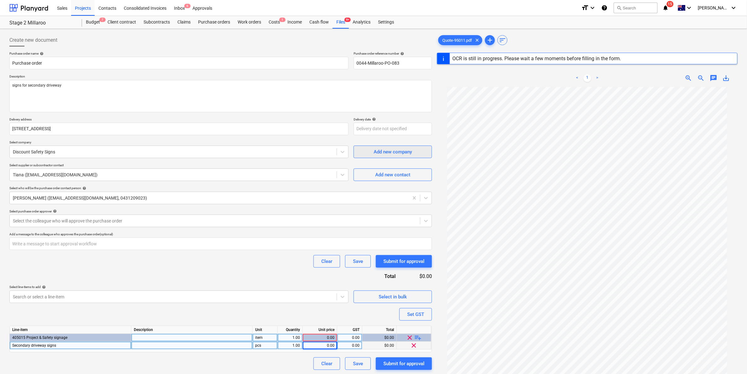
type textarea "x"
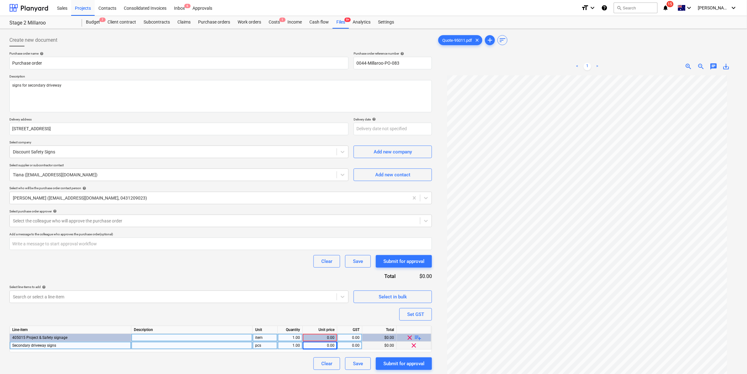
click at [322, 347] on div "0.00" at bounding box center [319, 345] width 29 height 8
type input "104.23"
click at [173, 258] on div "Clear Save Submit for approval" at bounding box center [220, 261] width 422 height 13
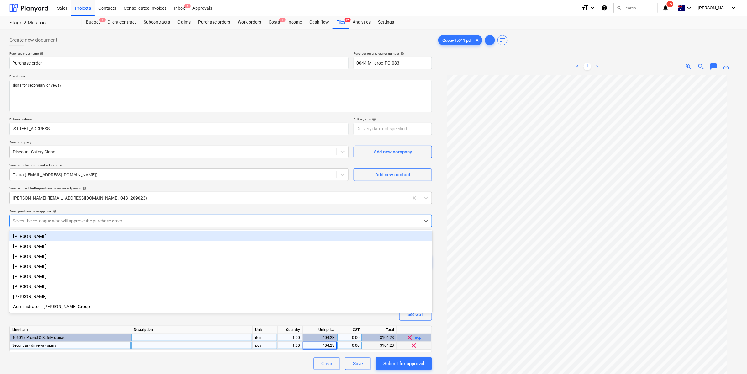
click at [177, 220] on div at bounding box center [215, 220] width 404 height 6
click at [74, 233] on div "[PERSON_NAME]" at bounding box center [220, 236] width 423 height 10
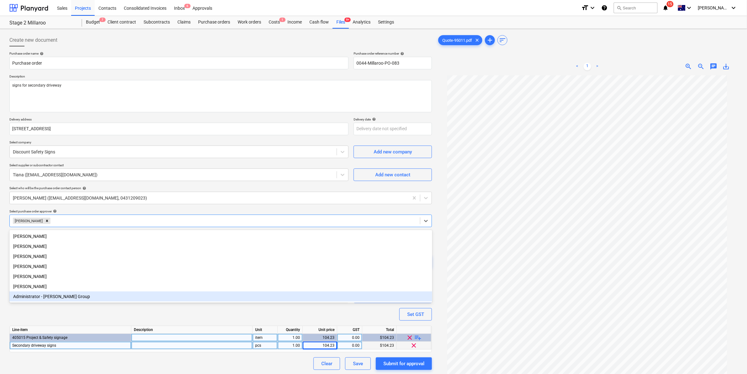
click at [117, 318] on div "Purchase order name help Purchase order Purchase order reference number help 00…" at bounding box center [220, 210] width 422 height 318
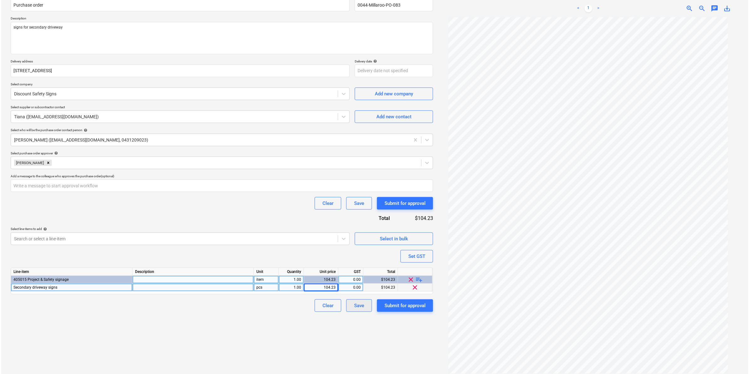
scroll to position [63, 0]
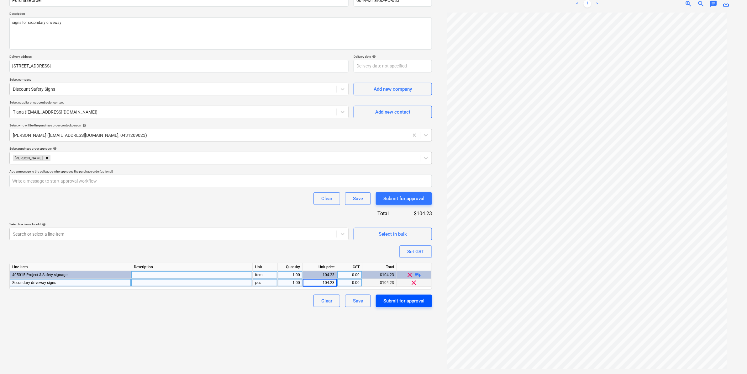
click at [409, 300] on div "Submit for approval" at bounding box center [403, 300] width 41 height 8
type textarea "x"
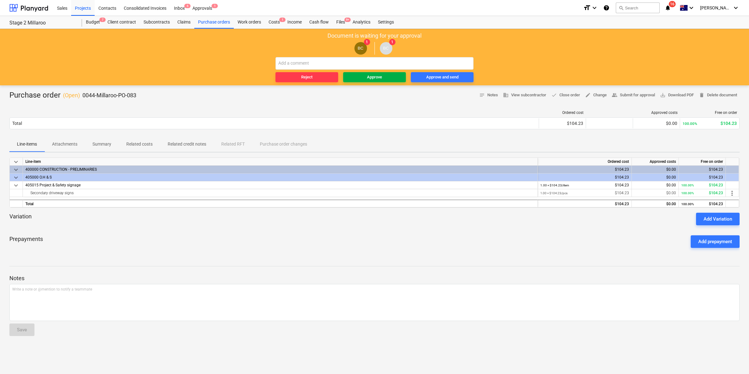
click at [372, 74] on div "Approve" at bounding box center [374, 77] width 15 height 7
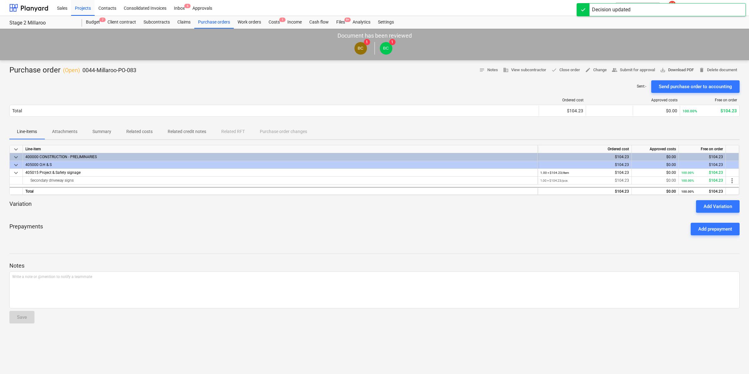
click at [667, 68] on span "save_alt Download PDF" at bounding box center [677, 69] width 34 height 7
drag, startPoint x: 427, startPoint y: 57, endPoint x: 419, endPoint y: 56, distance: 7.5
click at [426, 56] on div "Document has been reviewed BC 1 BC 1" at bounding box center [374, 44] width 749 height 31
click at [275, 18] on div "Costs 1" at bounding box center [274, 22] width 19 height 13
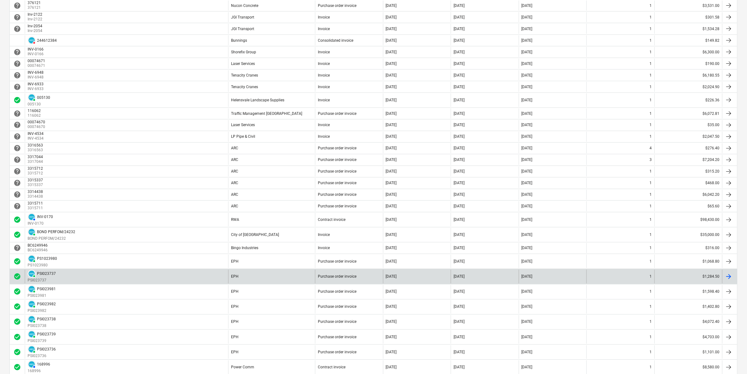
scroll to position [419, 0]
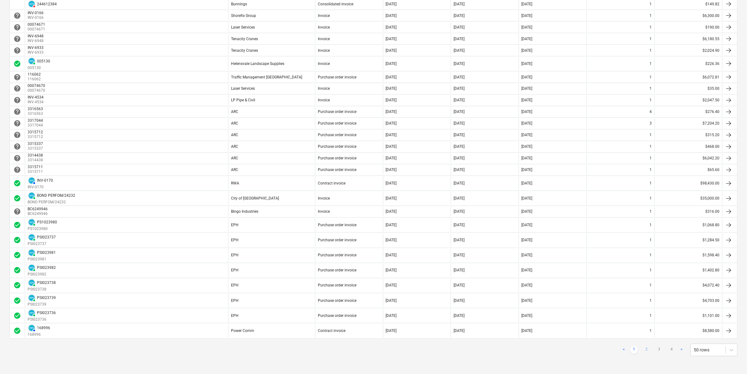
click at [648, 351] on link "2" at bounding box center [647, 350] width 8 height 8
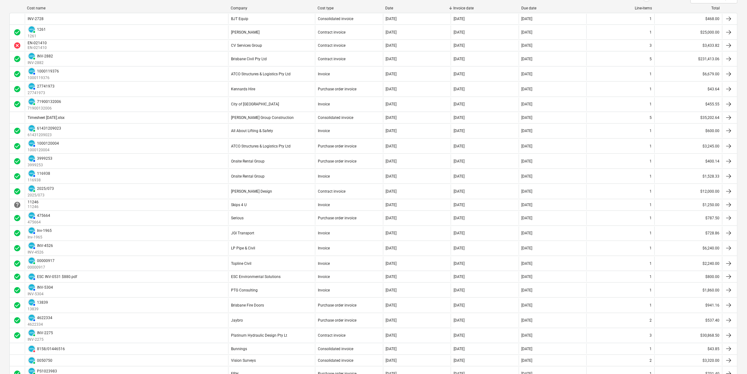
scroll to position [0, 0]
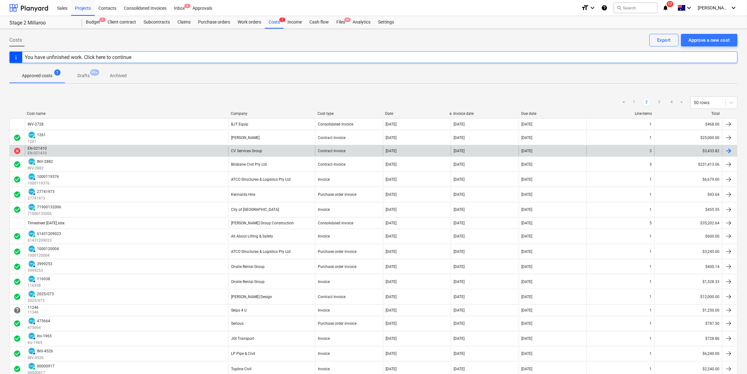
click at [201, 149] on div "EN-021410 EN-021410" at bounding box center [126, 151] width 203 height 10
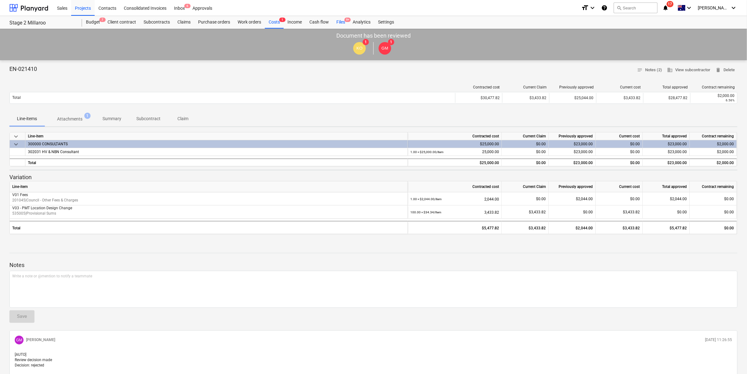
click at [345, 22] on div "Files 9+" at bounding box center [340, 22] width 16 height 13
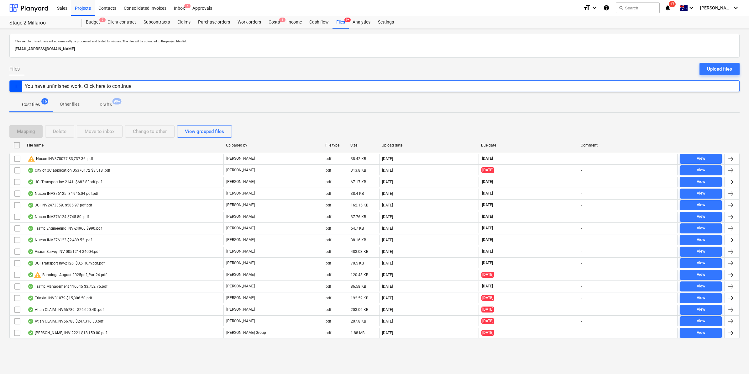
click at [490, 29] on div "Files sent to this address will automatically be processed and tested for virus…" at bounding box center [374, 201] width 749 height 345
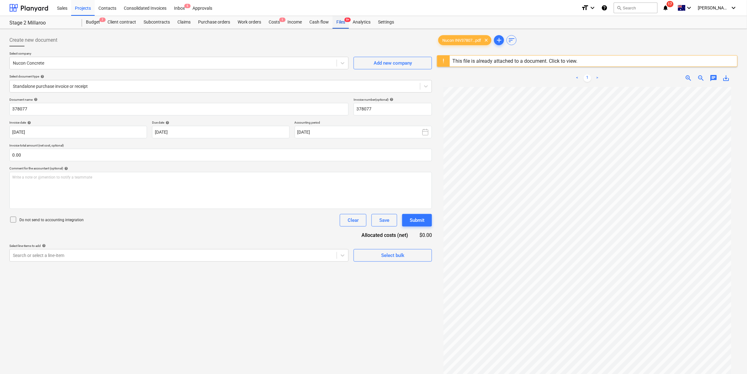
click at [343, 22] on div "Files 9+" at bounding box center [340, 22] width 16 height 13
